Goal: Task Accomplishment & Management: Use online tool/utility

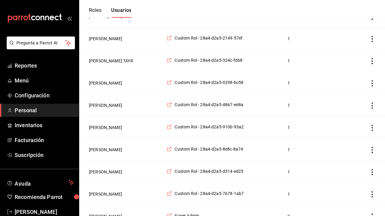
scroll to position [126, 0]
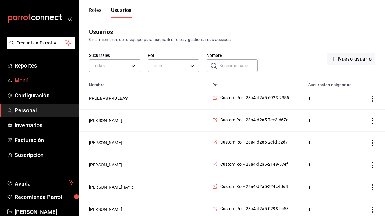
click at [24, 83] on span "Menú" at bounding box center [44, 80] width 59 height 8
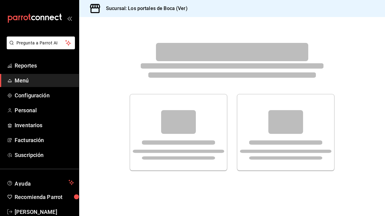
click at [24, 83] on span "Menú" at bounding box center [44, 80] width 59 height 8
click at [20, 80] on span "Menú" at bounding box center [44, 80] width 59 height 8
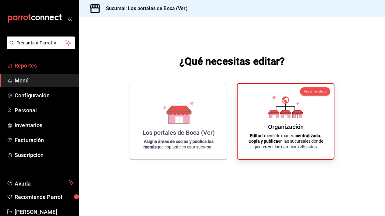
click at [29, 65] on span "Reportes" at bounding box center [44, 65] width 59 height 8
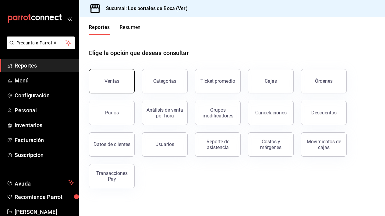
click at [122, 82] on button "Ventas" at bounding box center [112, 81] width 46 height 24
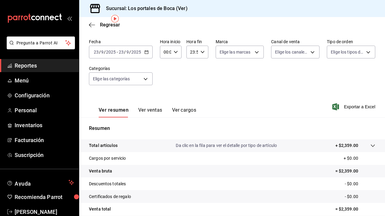
scroll to position [23, 0]
click at [145, 51] on \(Stroke\) "button" at bounding box center [145, 50] width 0 height 0
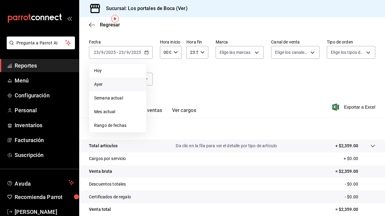
click at [115, 85] on span "Ayer" at bounding box center [117, 84] width 47 height 6
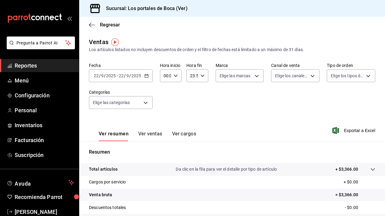
click at [43, 68] on span "Reportes" at bounding box center [44, 65] width 59 height 8
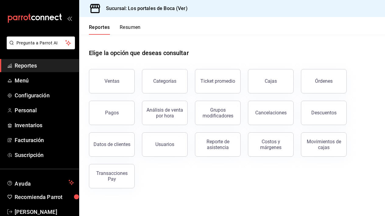
click at [110, 189] on div "Elige la opción que deseas consultar Ventas Categorías Ticket promedio Cajas Ór…" at bounding box center [231, 116] width 305 height 163
click at [110, 179] on div "Transacciones Pay" at bounding box center [112, 176] width 38 height 12
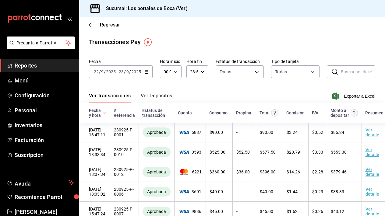
click at [147, 73] on icon "button" at bounding box center [146, 72] width 4 height 4
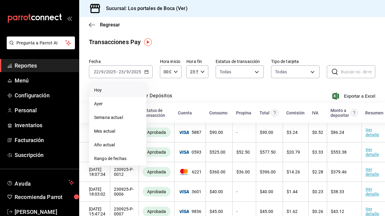
click at [112, 92] on span "Hoy" at bounding box center [117, 90] width 47 height 6
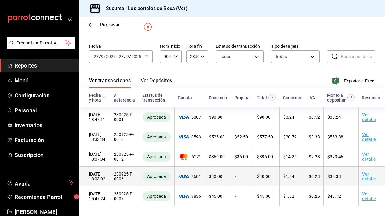
scroll to position [15, 0]
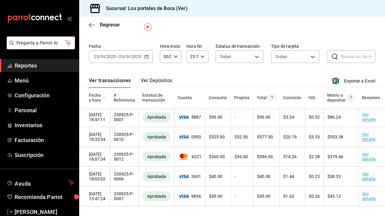
click at [144, 58] on icon "button" at bounding box center [146, 56] width 4 height 4
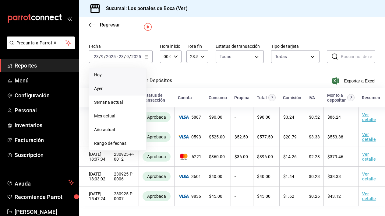
click at [113, 87] on span "Ayer" at bounding box center [117, 88] width 47 height 6
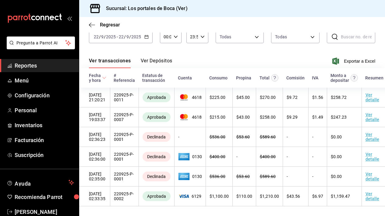
click at [141, 38] on div "[DATE] [DATE]" at bounding box center [130, 36] width 24 height 5
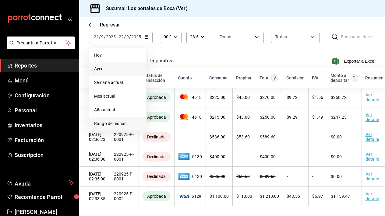
click at [121, 121] on span "Rango de fechas" at bounding box center [117, 123] width 47 height 6
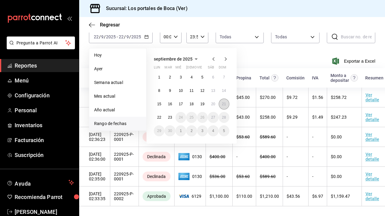
click at [222, 103] on abbr "21" at bounding box center [224, 104] width 4 height 4
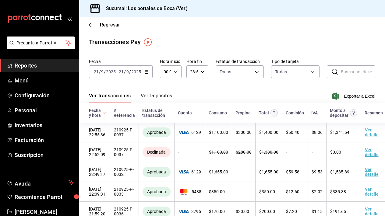
click at [145, 73] on \(Stroke\) "button" at bounding box center [146, 71] width 4 height 3
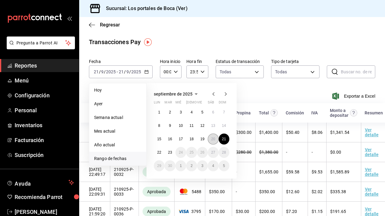
click at [212, 138] on abbr "20" at bounding box center [213, 139] width 4 height 4
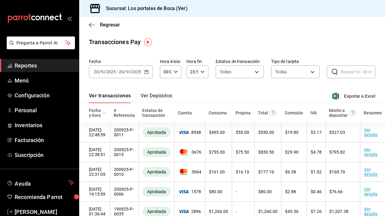
click at [146, 71] on \(Stroke\) "button" at bounding box center [146, 71] width 4 height 3
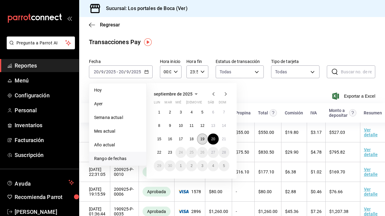
click at [204, 140] on abbr "19" at bounding box center [202, 139] width 4 height 4
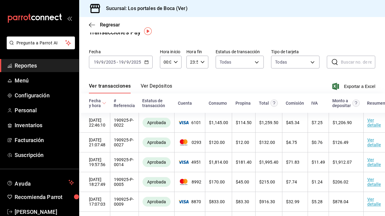
scroll to position [9, 0]
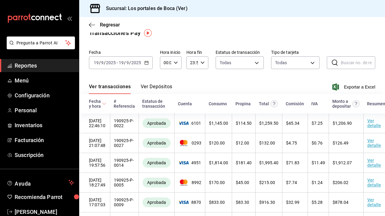
click at [146, 59] on div "[DATE] [DATE] - [DATE] [DATE]" at bounding box center [121, 62] width 64 height 13
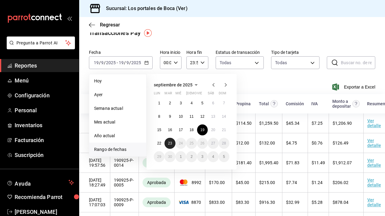
click at [172, 146] on button "23" at bounding box center [169, 143] width 11 height 11
click at [204, 132] on abbr "19" at bounding box center [202, 130] width 4 height 4
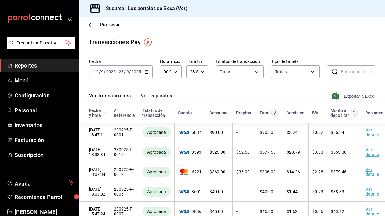
click at [360, 97] on span "Exportar a Excel" at bounding box center [354, 95] width 42 height 7
